Goal: Find specific page/section: Find specific page/section

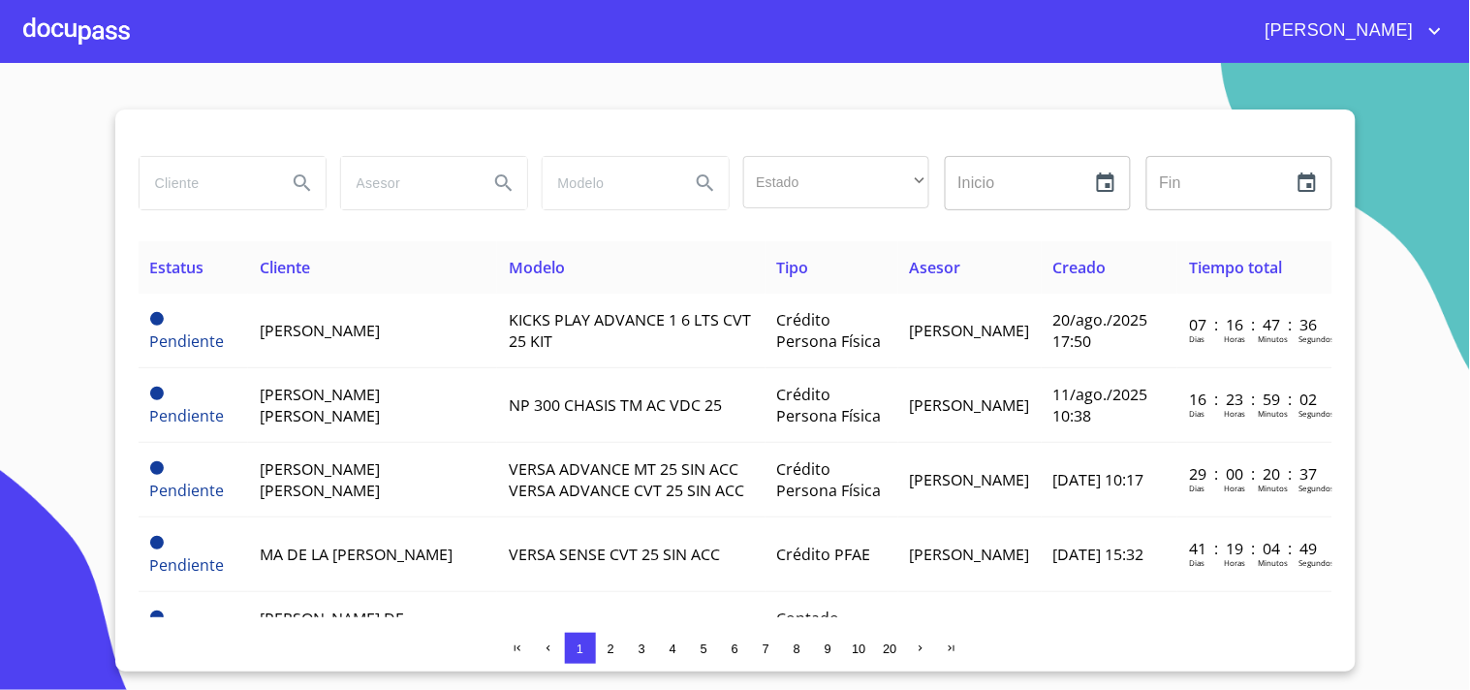
click at [103, 16] on div at bounding box center [76, 31] width 107 height 62
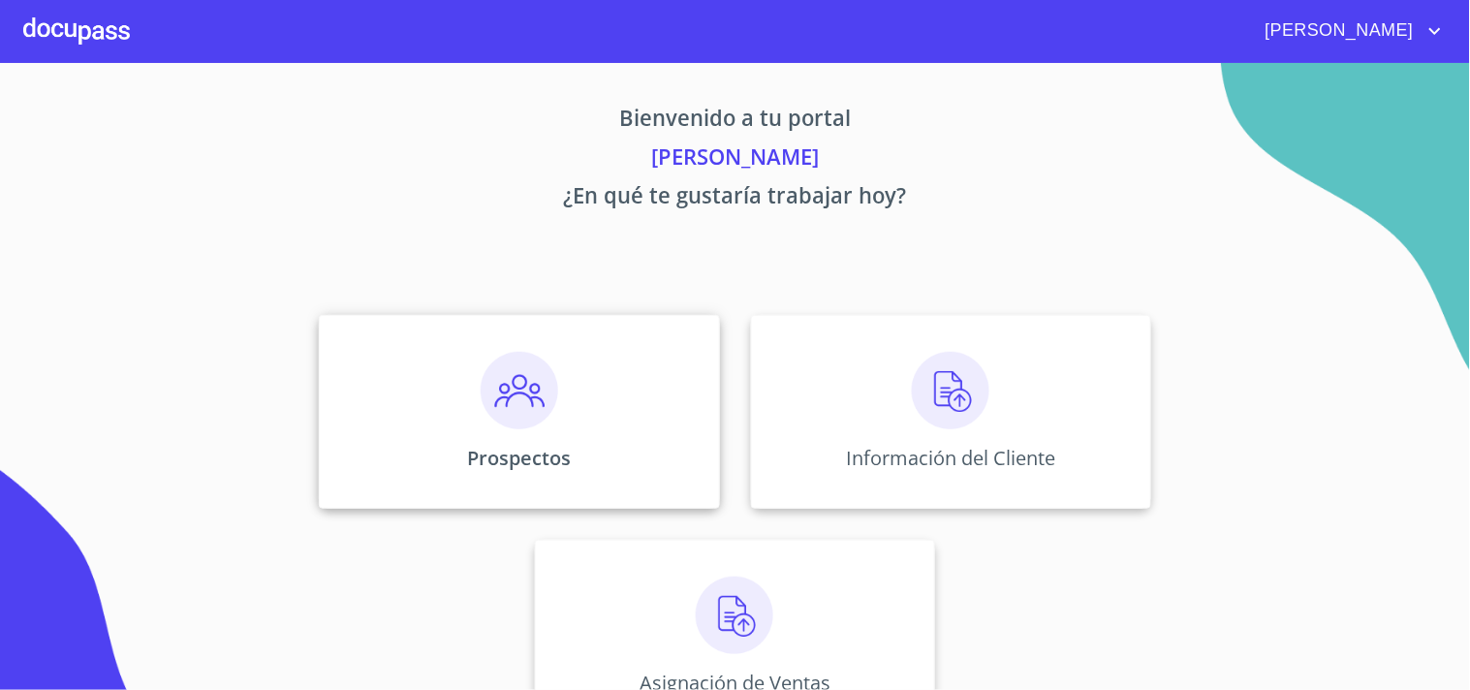
click at [543, 339] on div "Prospectos" at bounding box center [519, 412] width 400 height 194
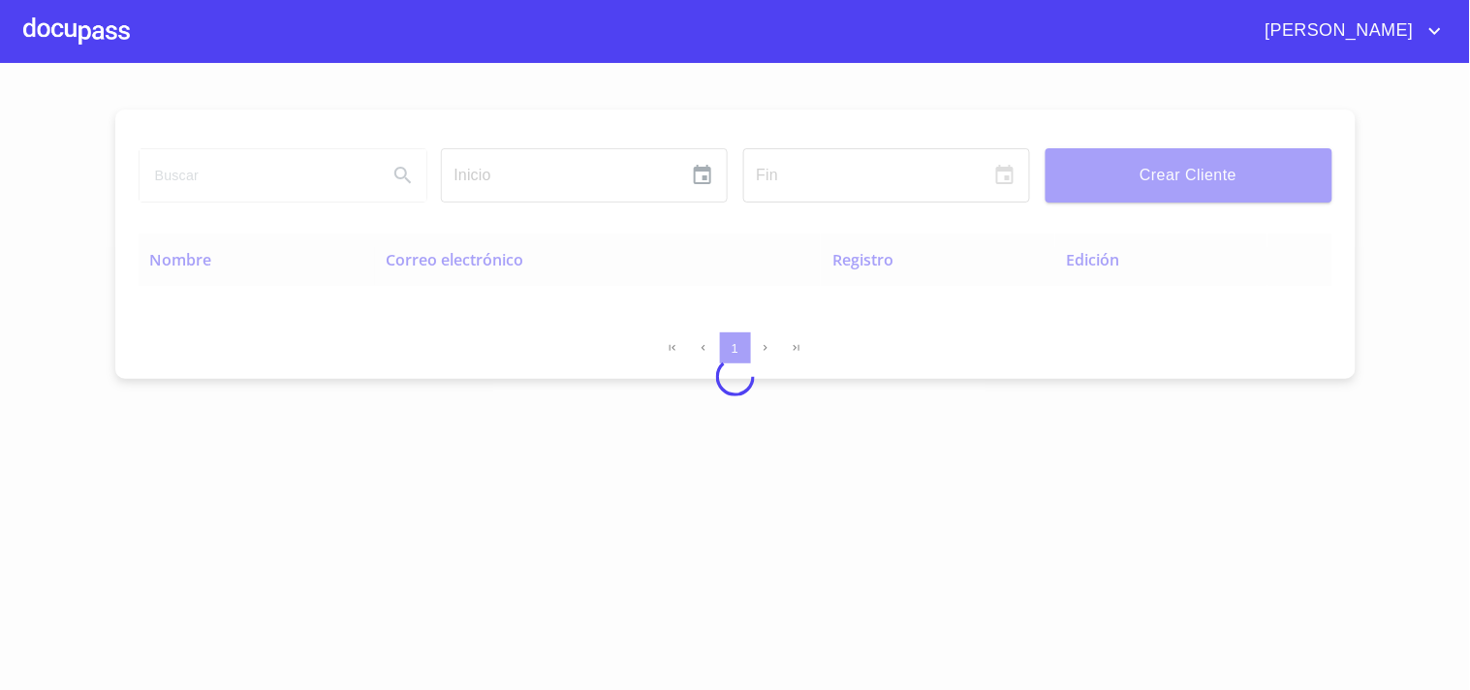
click at [274, 180] on div at bounding box center [735, 376] width 1470 height 627
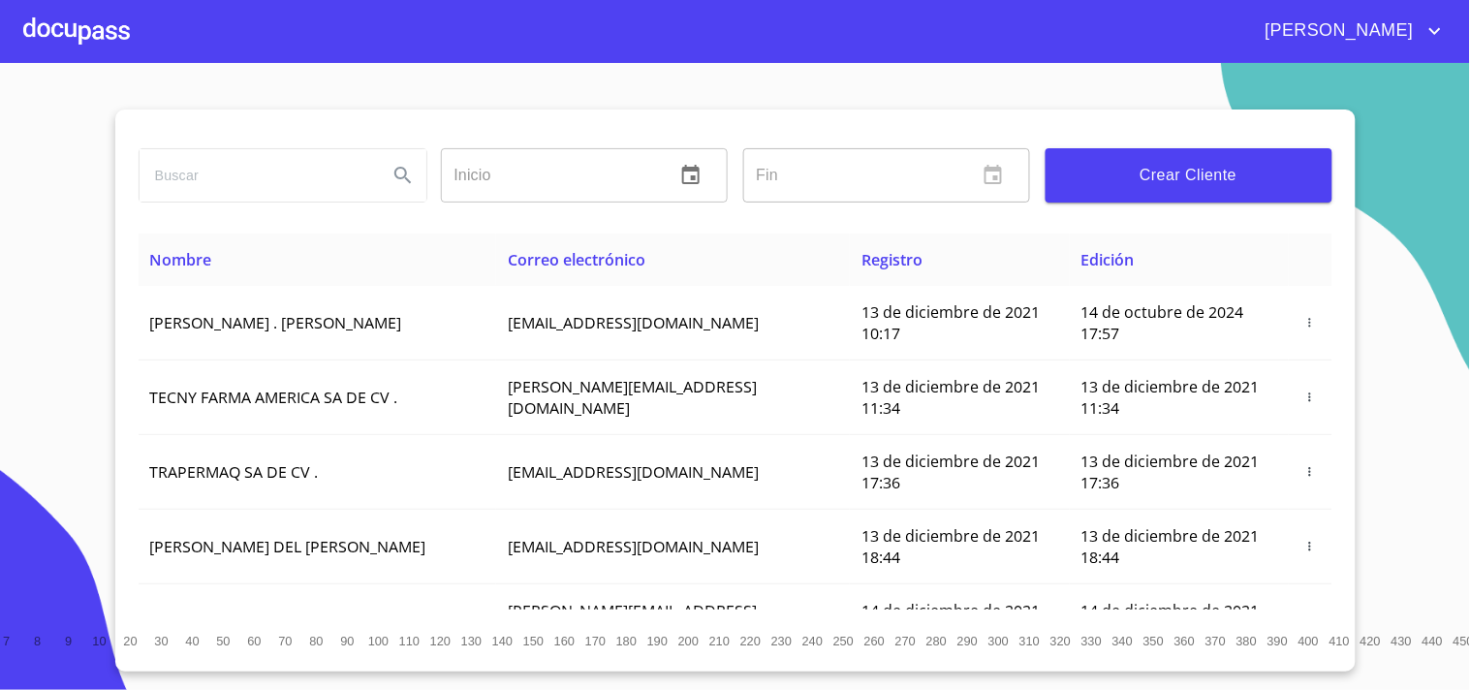
click at [274, 180] on input "search" at bounding box center [256, 175] width 233 height 52
click at [413, 175] on icon "Search" at bounding box center [402, 175] width 23 height 23
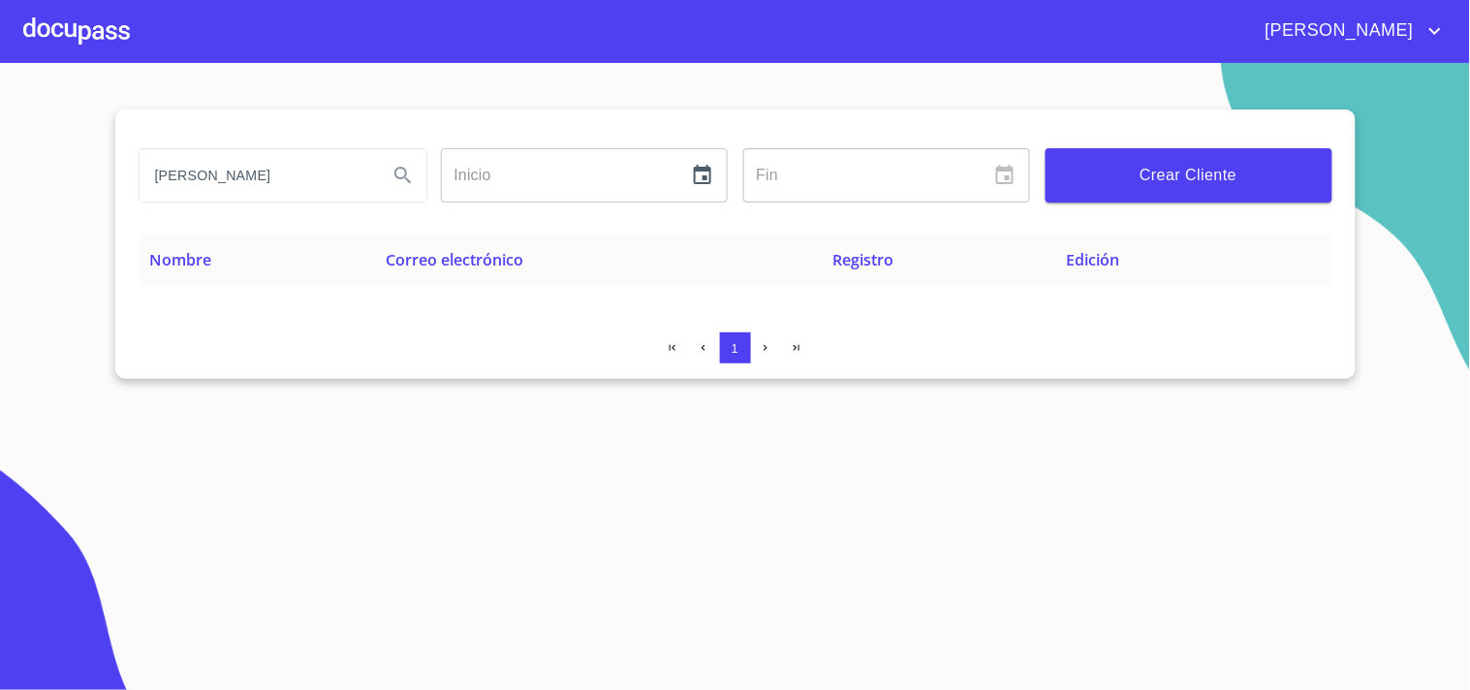
click at [315, 191] on input "[PERSON_NAME]" at bounding box center [256, 175] width 233 height 52
type input "d"
type input "[PERSON_NAME]"
